Goal: Task Accomplishment & Management: Complete application form

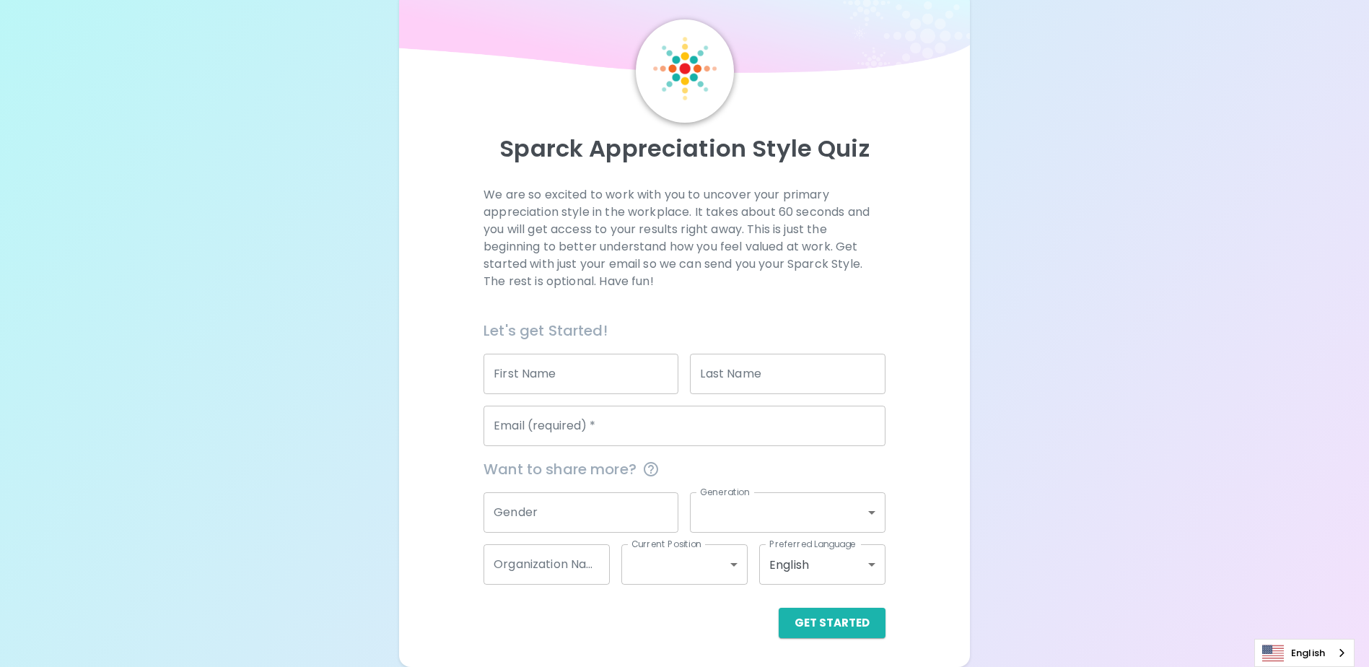
scroll to position [38, 0]
click at [1224, 370] on div "Sparck Appreciation Style Quiz We are so excited to work with you to uncover yo…" at bounding box center [684, 314] width 1369 height 705
click at [532, 381] on input "First Name" at bounding box center [581, 374] width 195 height 40
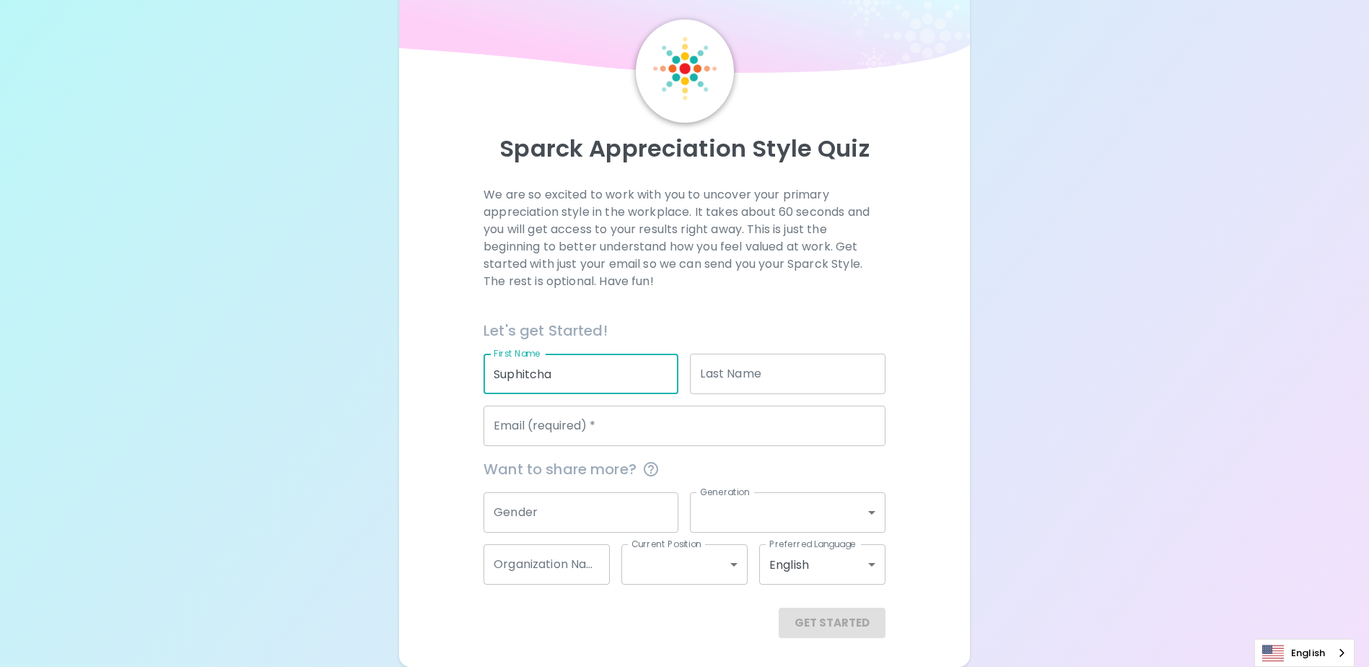
type input "Suphitcha"
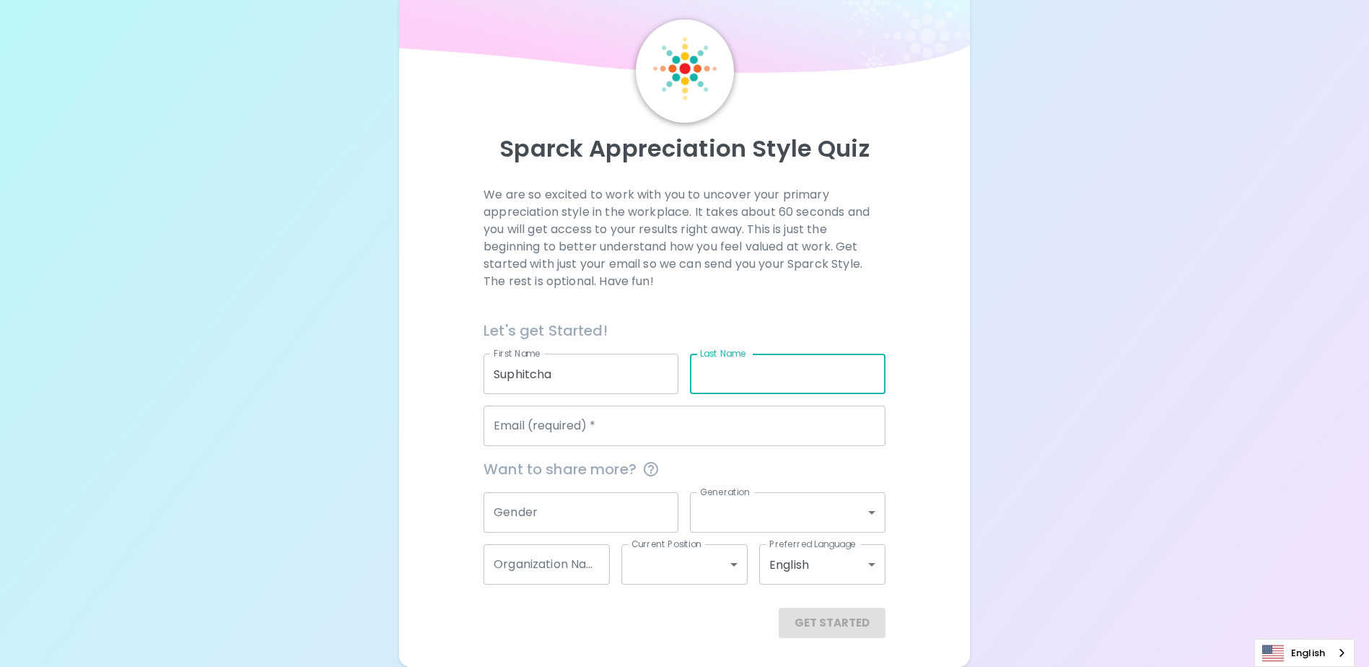
click at [748, 383] on input "Last Name" at bounding box center [787, 374] width 195 height 40
type input "Sriphuwong"
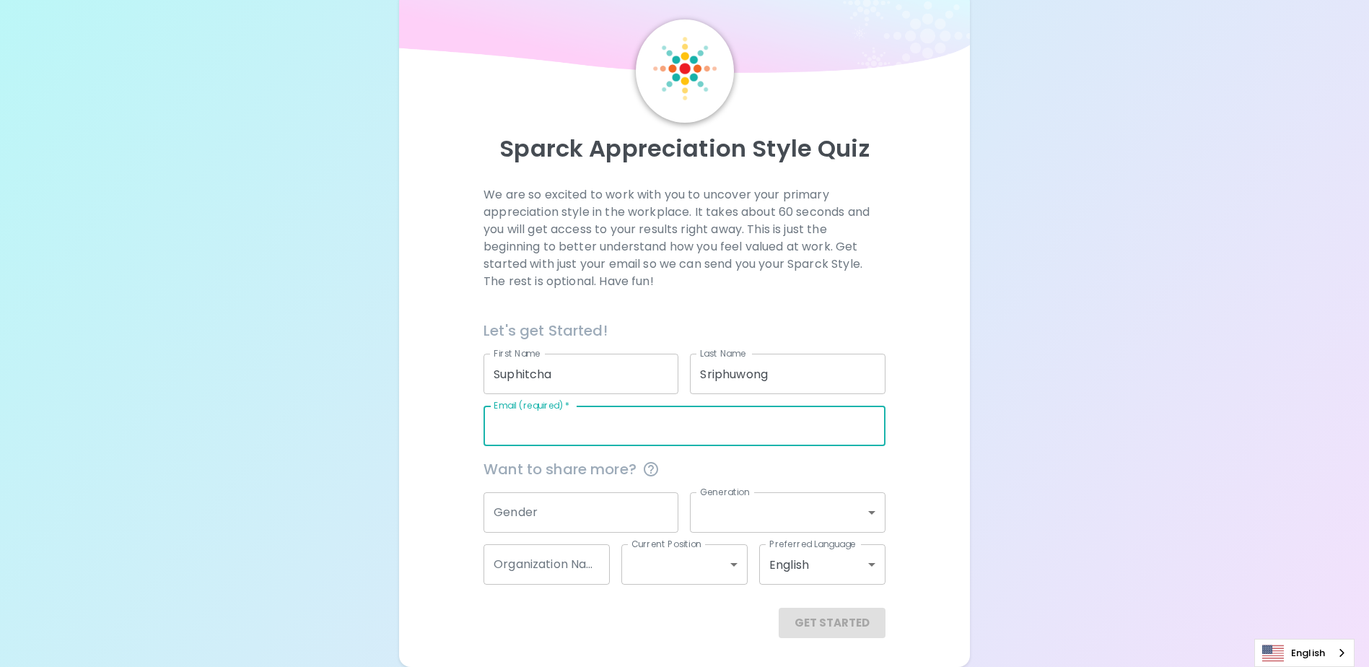
click at [549, 434] on input "Email (required)   *" at bounding box center [685, 426] width 402 height 40
type input "[EMAIL_ADDRESS][DOMAIN_NAME]"
click at [522, 504] on input "Gender" at bounding box center [581, 512] width 195 height 40
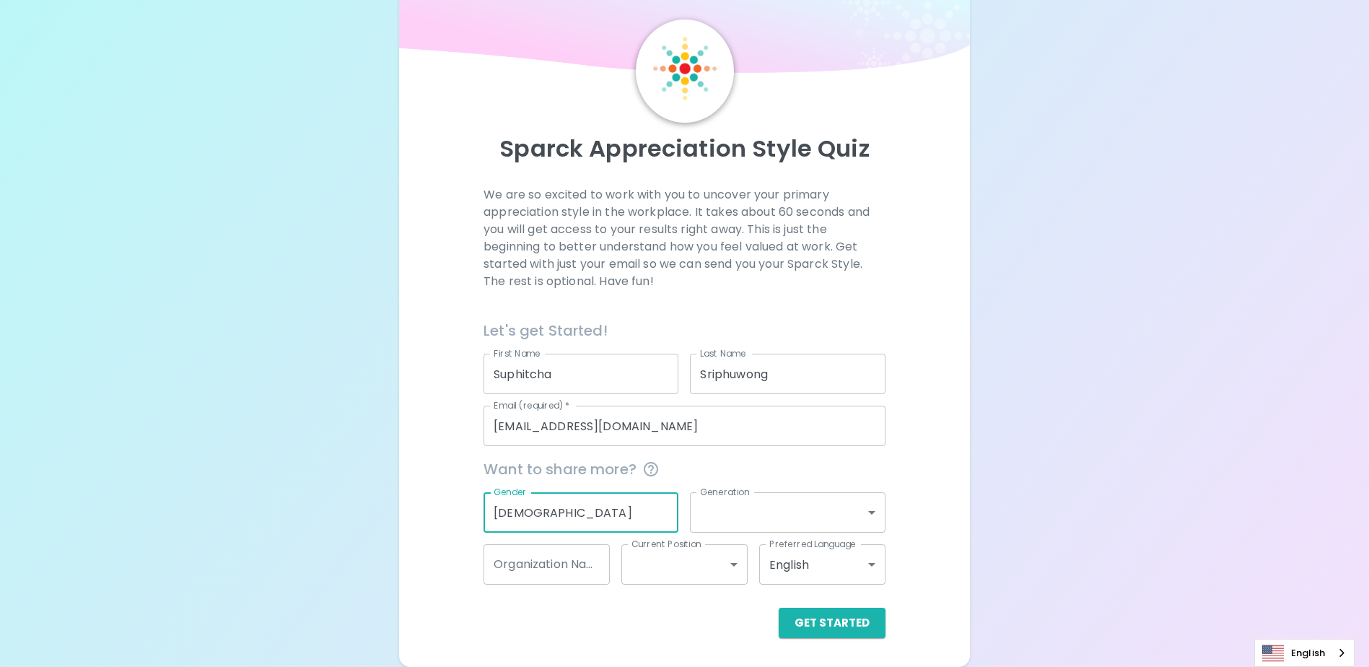
type input "[DEMOGRAPHIC_DATA]"
click at [742, 509] on body "Sparck Appreciation Style Quiz We are so excited to work with you to uncover yo…" at bounding box center [684, 314] width 1369 height 705
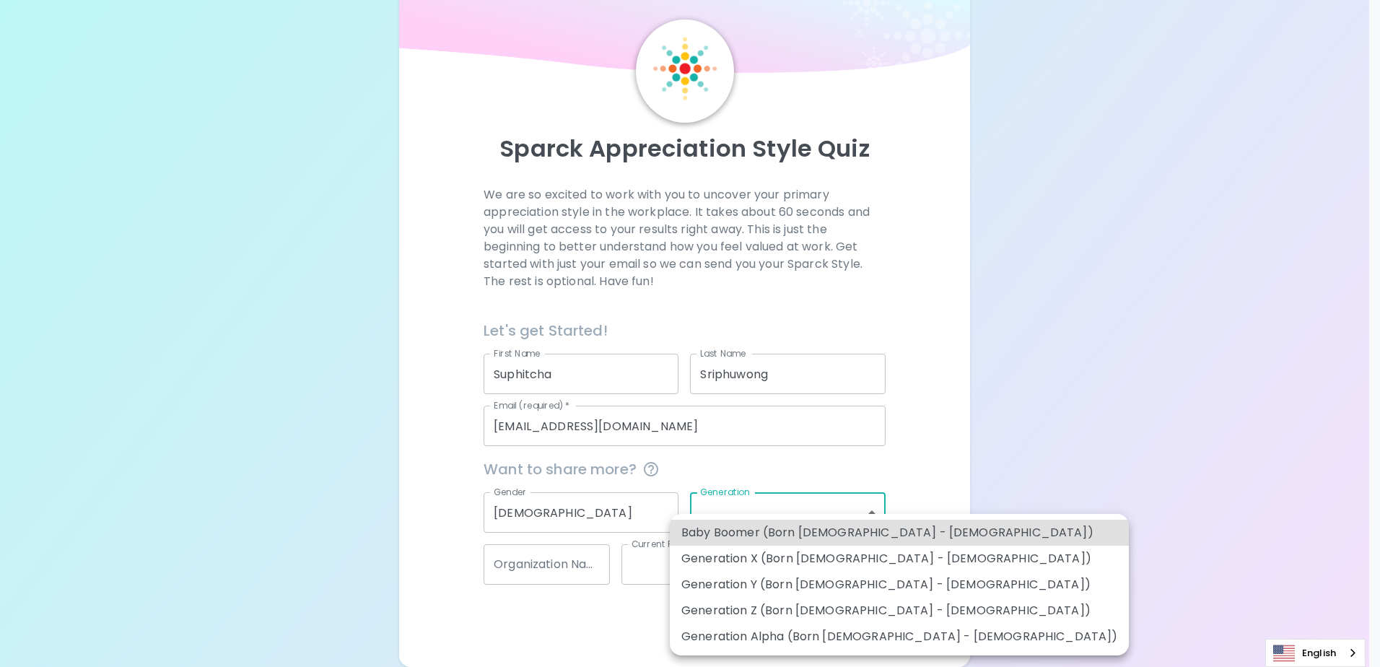
click at [741, 608] on li "Generation Z (Born [DEMOGRAPHIC_DATA] - [DEMOGRAPHIC_DATA])" at bounding box center [899, 611] width 459 height 26
type input "generation_z"
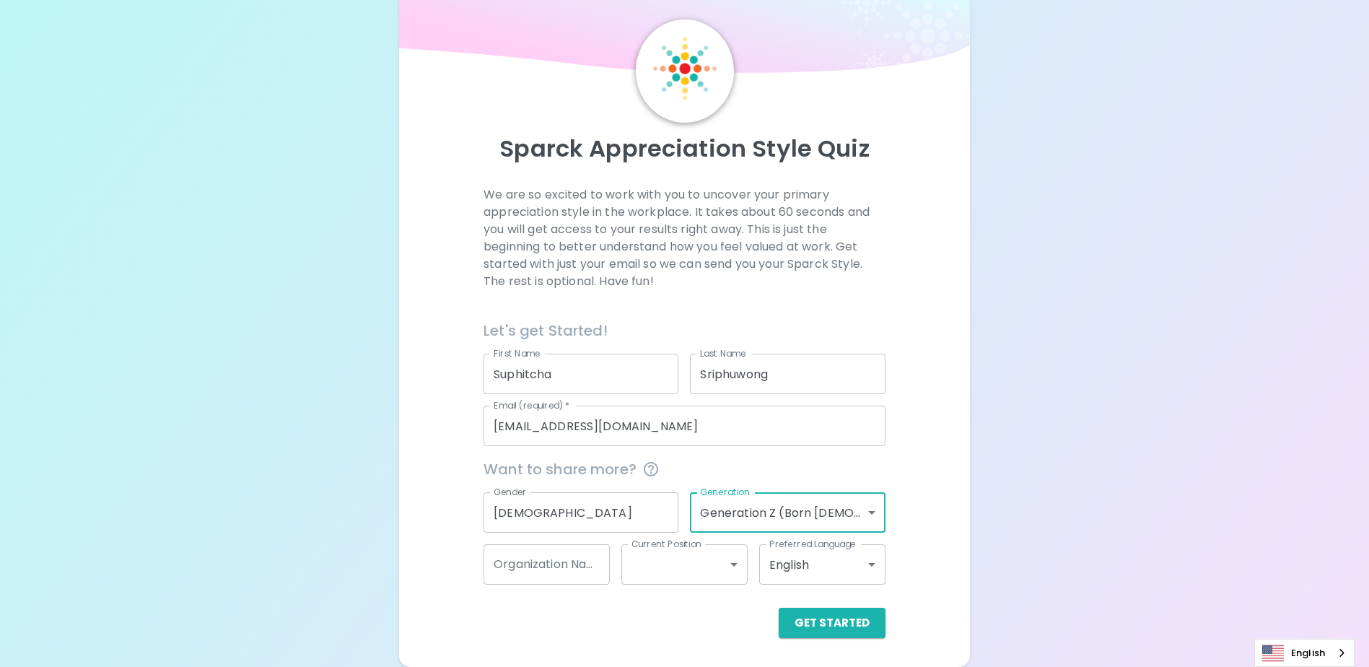
click at [579, 571] on input "Organization Name" at bounding box center [547, 564] width 126 height 40
click at [716, 565] on body "Sparck Appreciation Style Quiz We are so excited to work with you to uncover yo…" at bounding box center [684, 314] width 1369 height 705
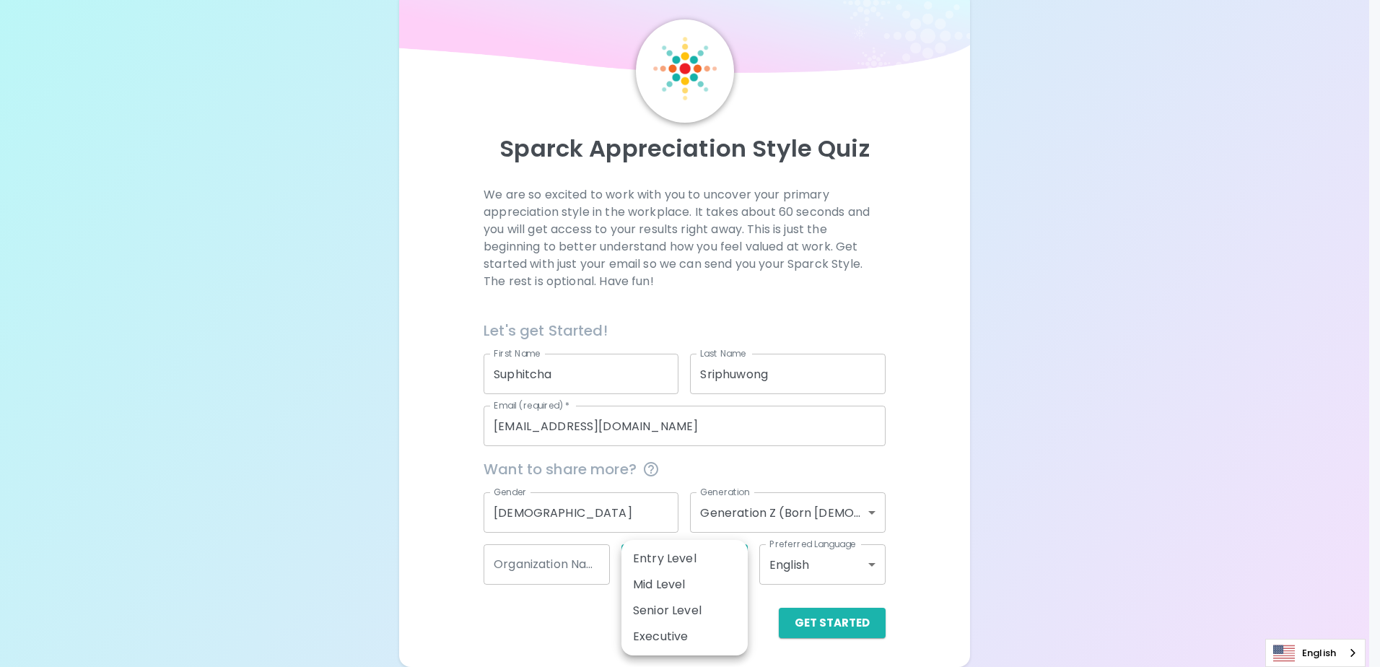
click at [709, 580] on li "Mid Level" at bounding box center [684, 585] width 126 height 26
type input "mid_level"
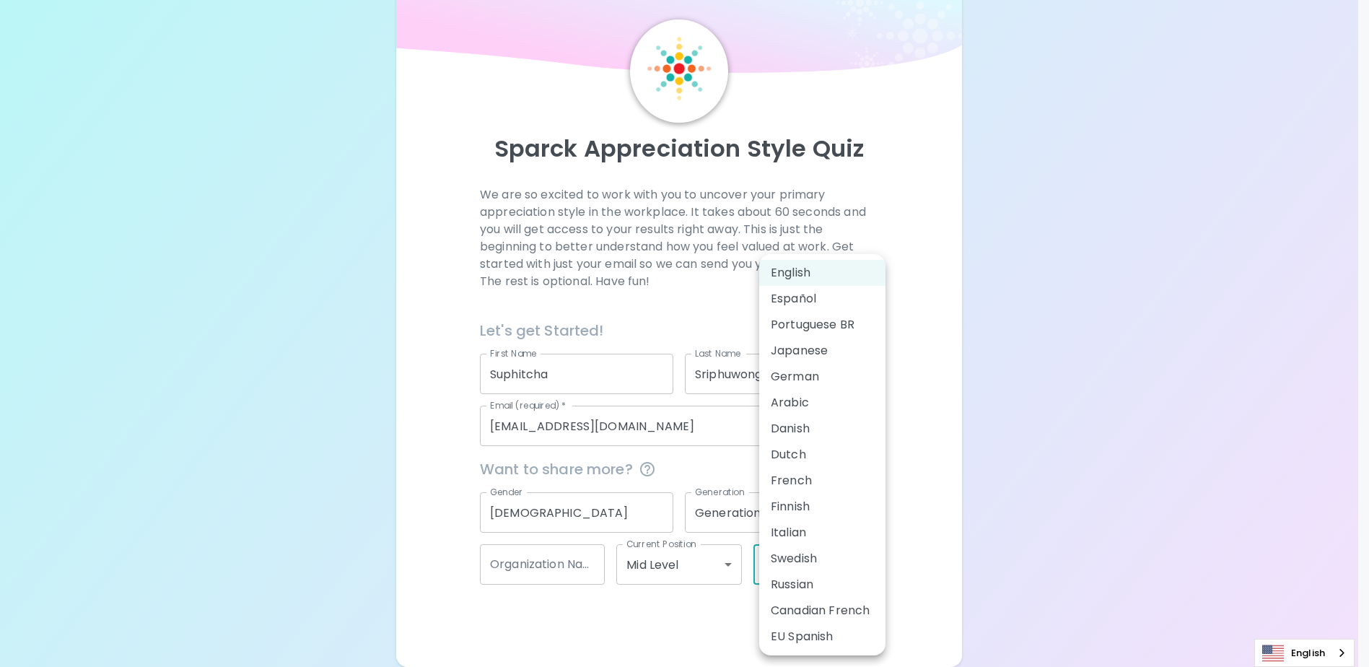
click at [839, 570] on body "Sparck Appreciation Style Quiz We are so excited to work with you to uncover yo…" at bounding box center [684, 314] width 1369 height 705
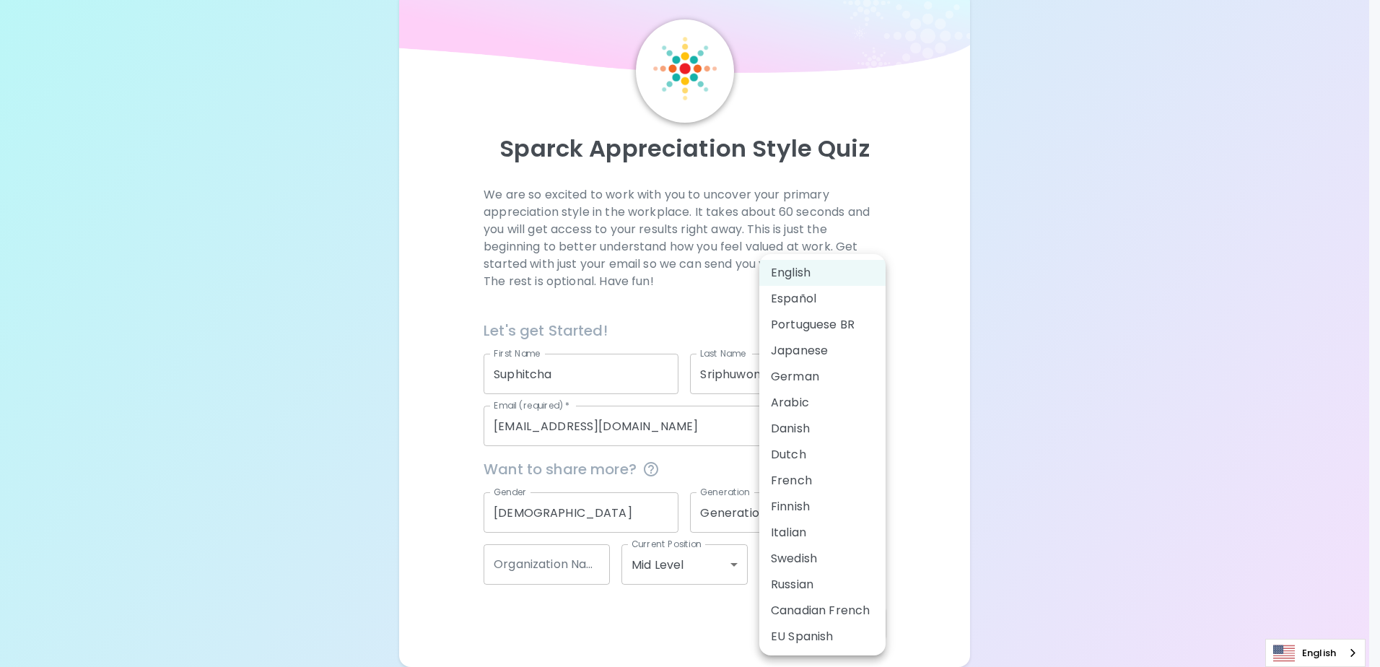
click at [1134, 357] on div at bounding box center [690, 333] width 1380 height 667
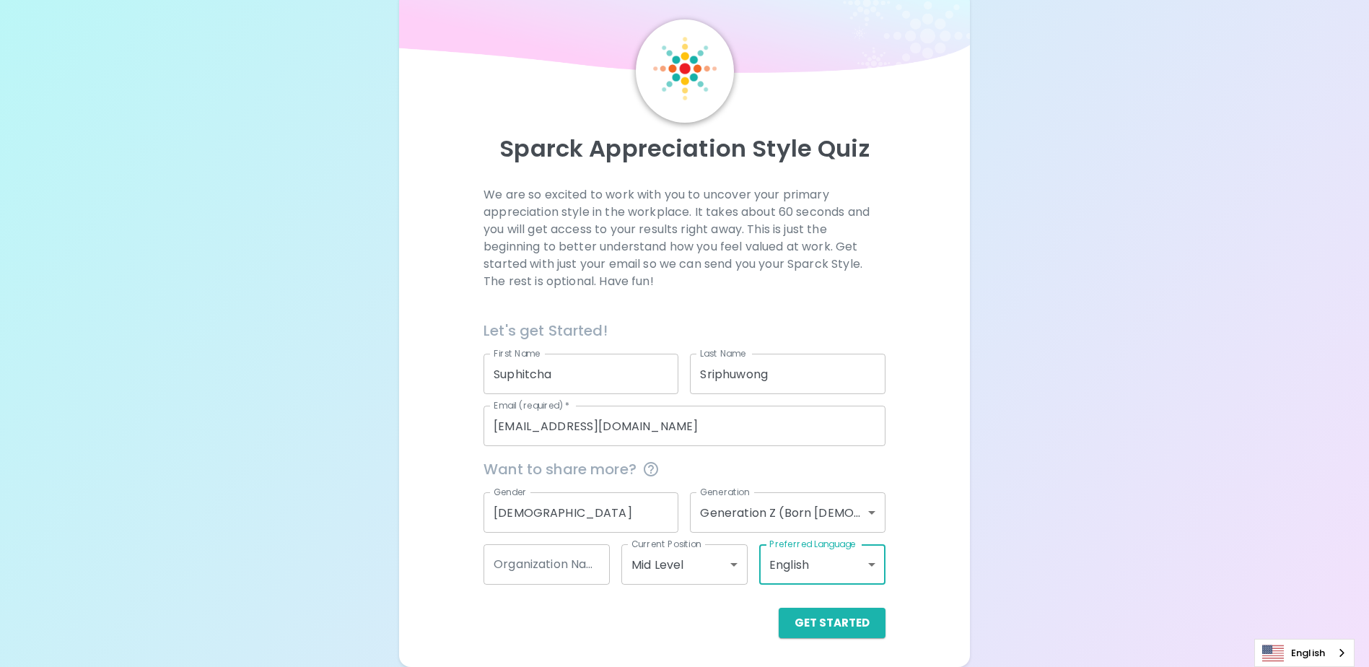
click at [525, 568] on input "Organization Name" at bounding box center [547, 564] width 126 height 40
click at [321, 533] on div "Sparck Appreciation Style Quiz We are so excited to work with you to uncover yo…" at bounding box center [684, 314] width 1369 height 705
